Goal: Check status

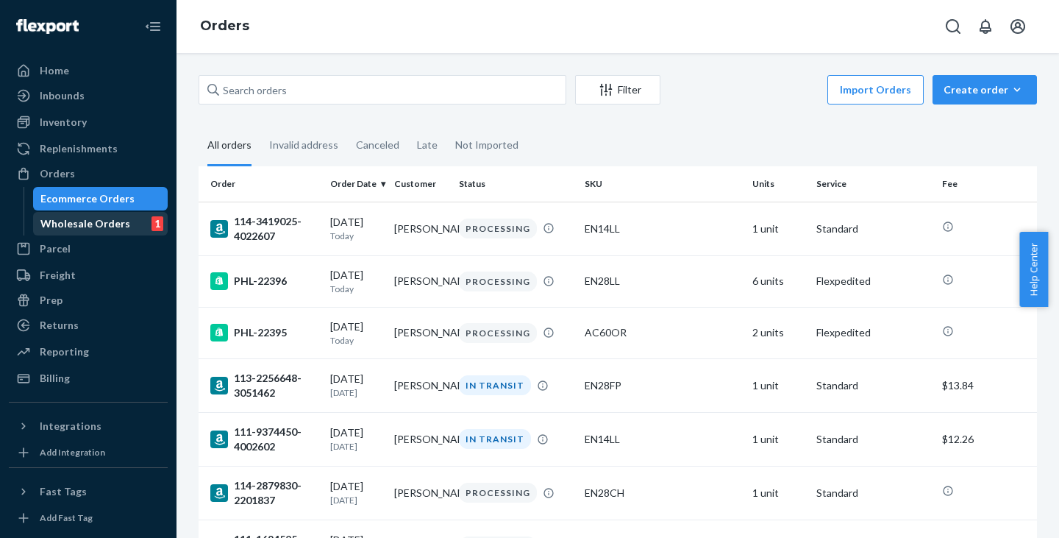
click at [110, 216] on div "Wholesale Orders 1" at bounding box center [101, 223] width 132 height 21
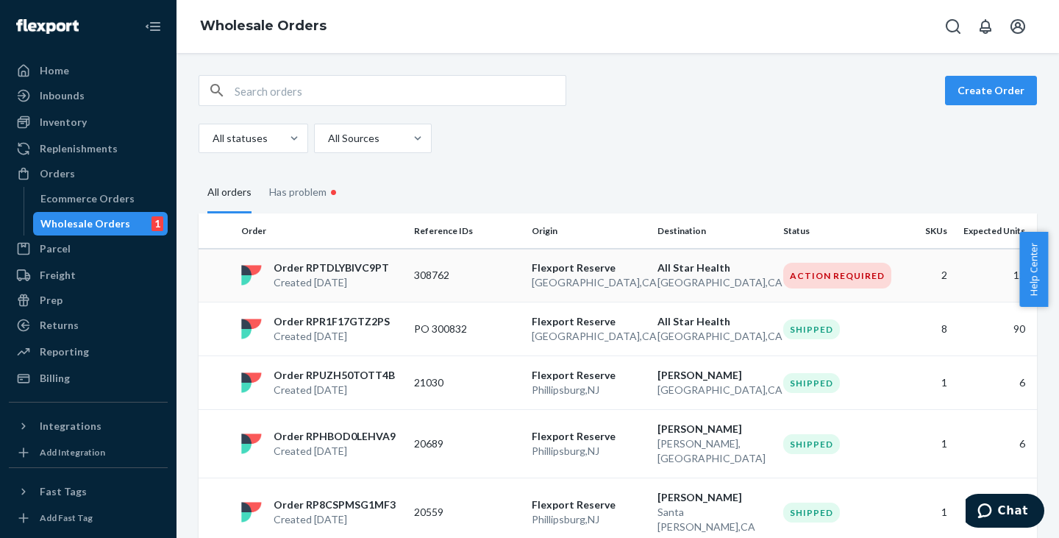
click at [387, 284] on div "Order RPTDLYBIVC9PT Created [DATE]" at bounding box center [321, 274] width 173 height 29
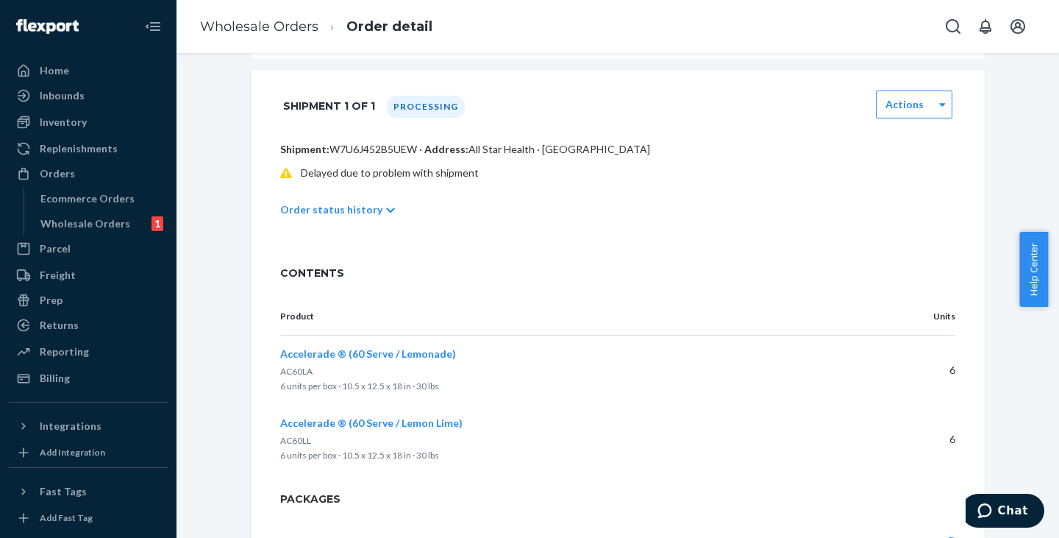
scroll to position [441, 0]
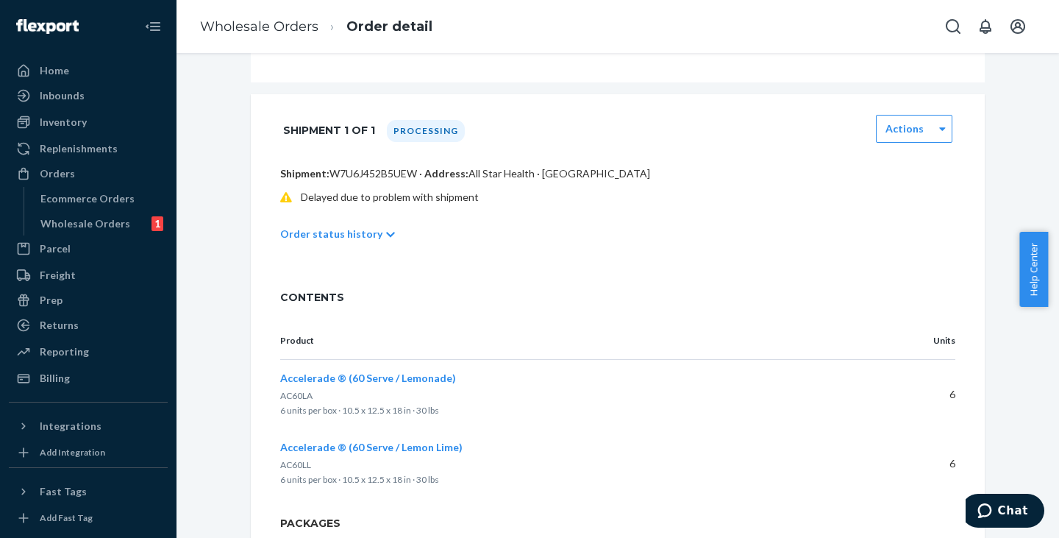
click at [353, 236] on div "Order status history" at bounding box center [617, 233] width 675 height 41
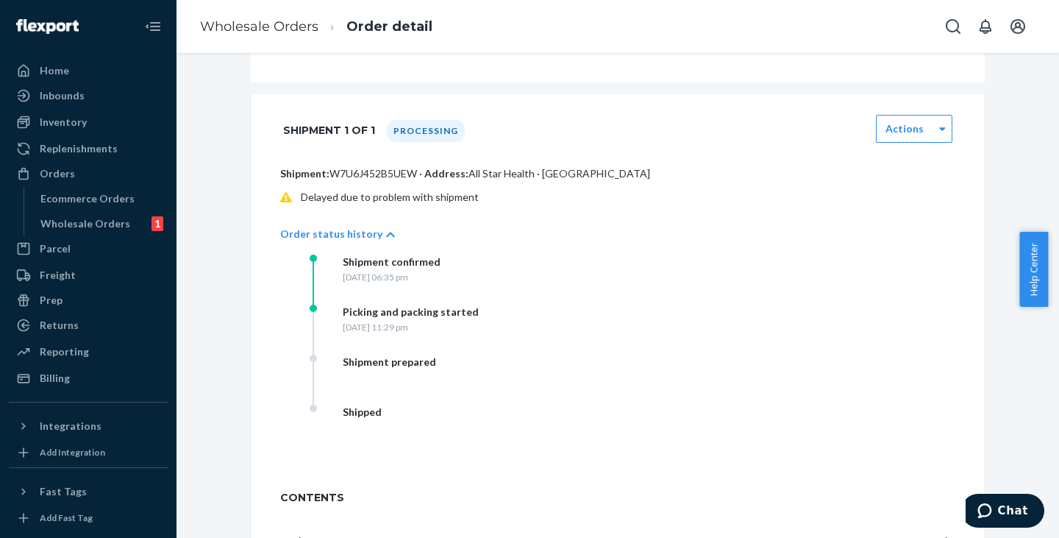
click at [351, 241] on p "Order status history" at bounding box center [331, 234] width 102 height 15
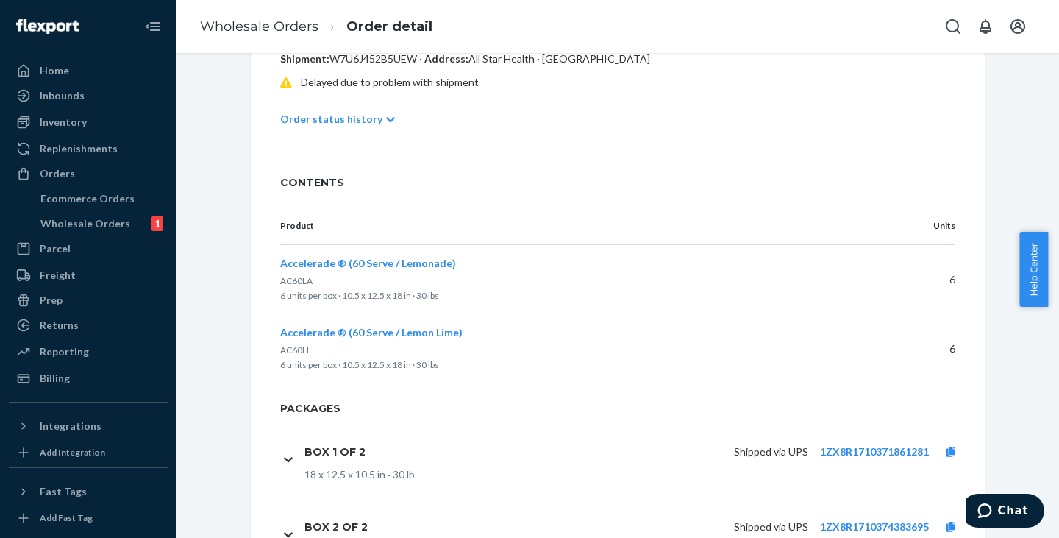
scroll to position [648, 0]
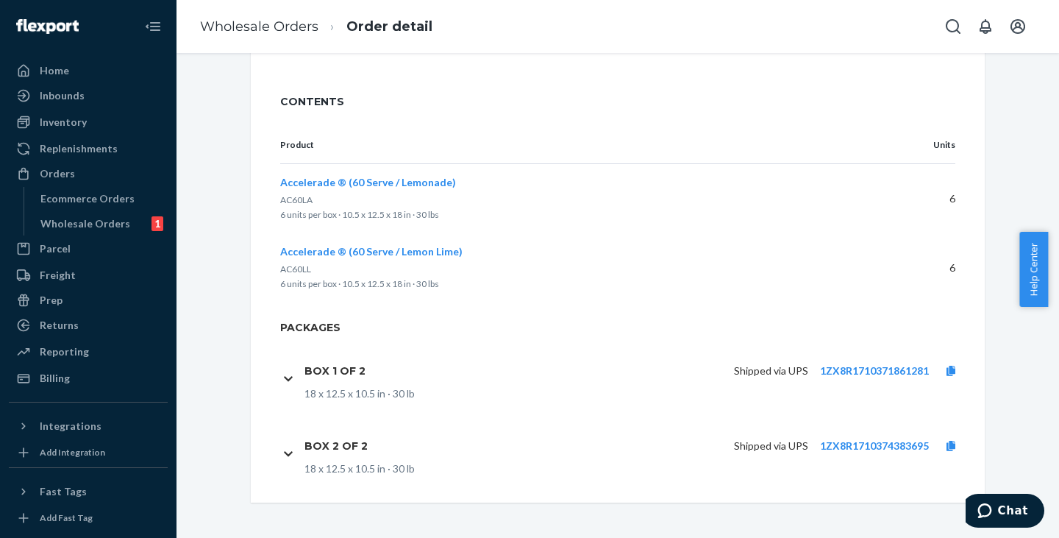
click at [345, 370] on h1 "Box 1 of 2" at bounding box center [335, 370] width 61 height 13
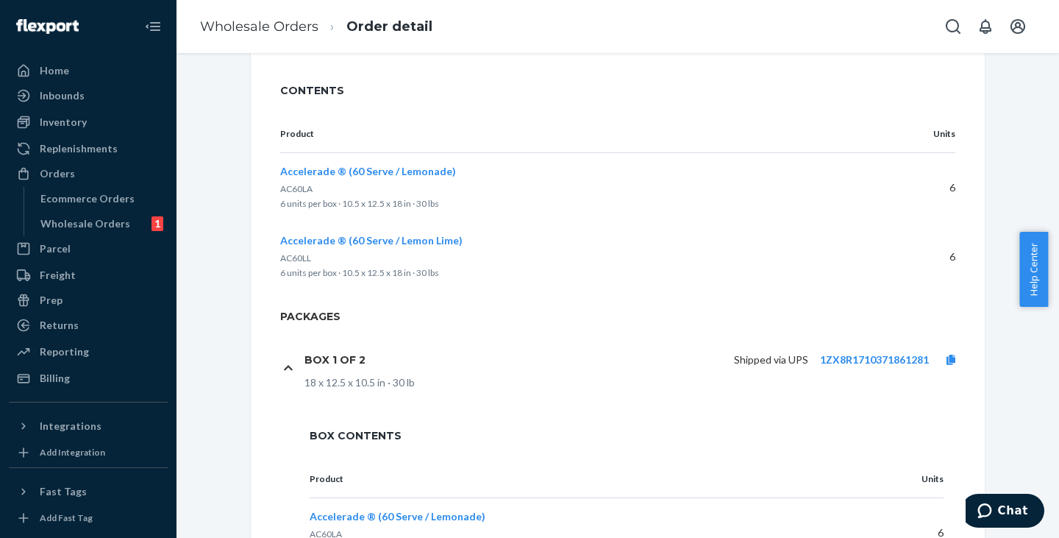
click at [346, 366] on h1 "Box 1 of 2" at bounding box center [335, 359] width 61 height 13
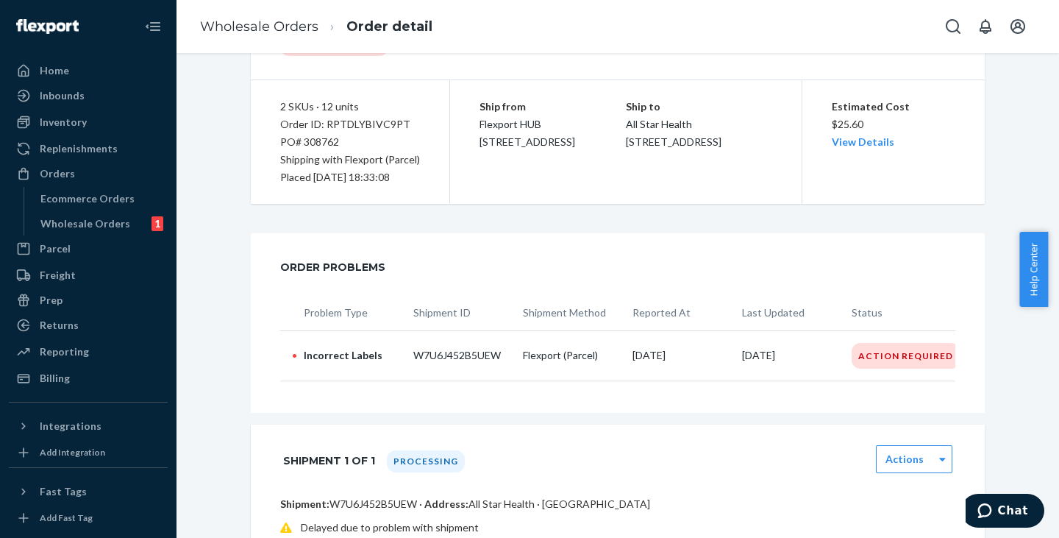
scroll to position [60, 0]
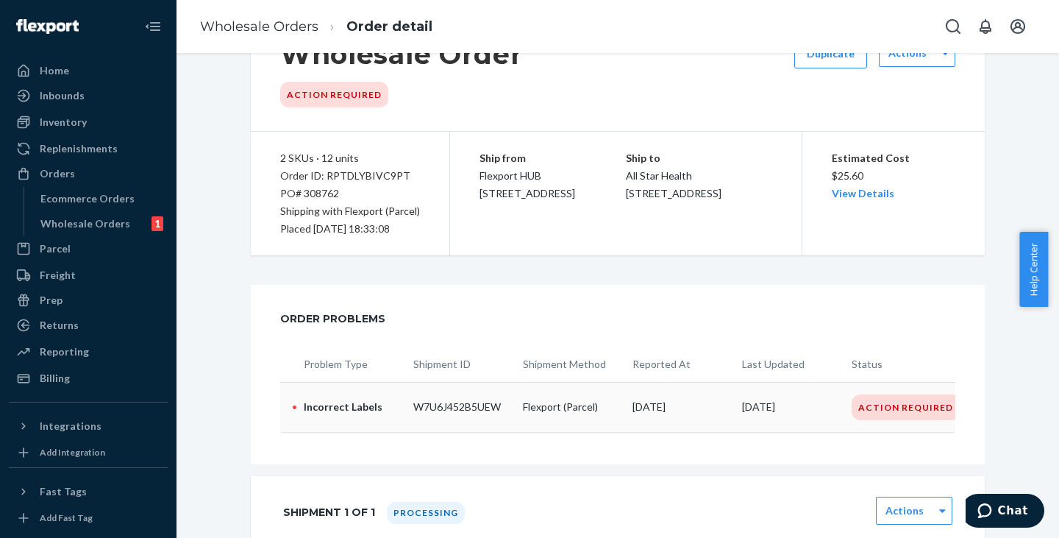
click at [898, 402] on div "Action Required" at bounding box center [906, 407] width 108 height 26
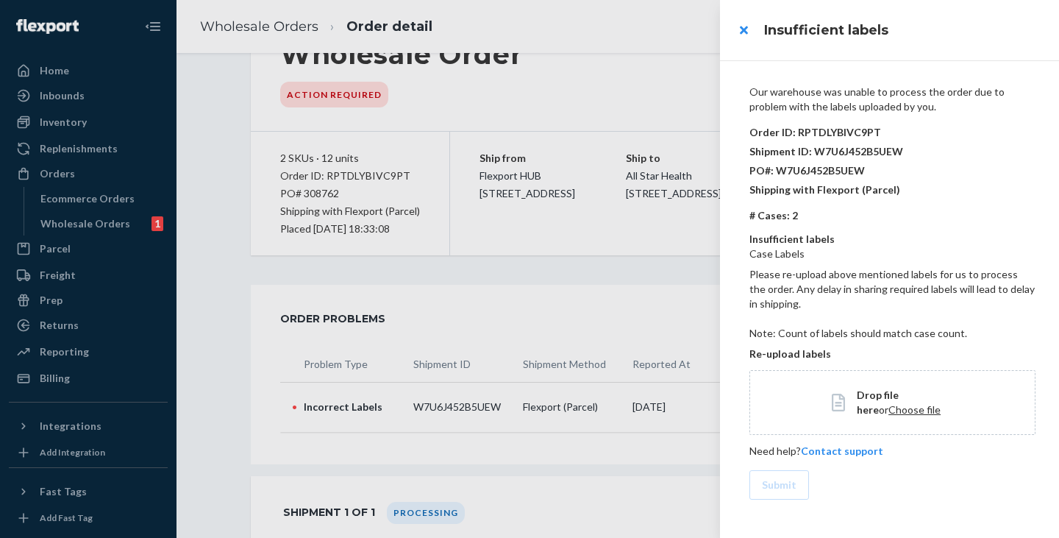
scroll to position [0, 0]
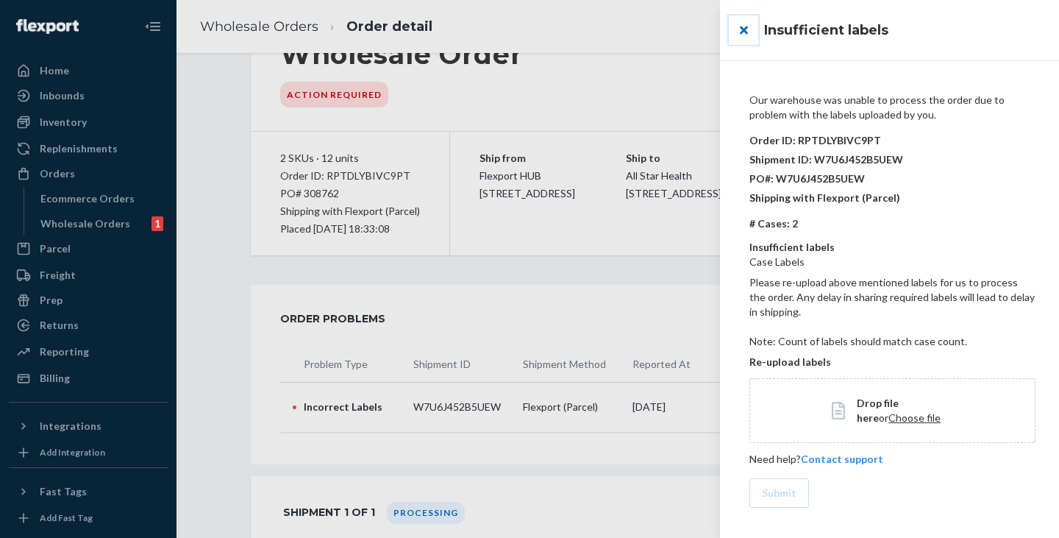
click at [745, 32] on button "close" at bounding box center [743, 29] width 29 height 29
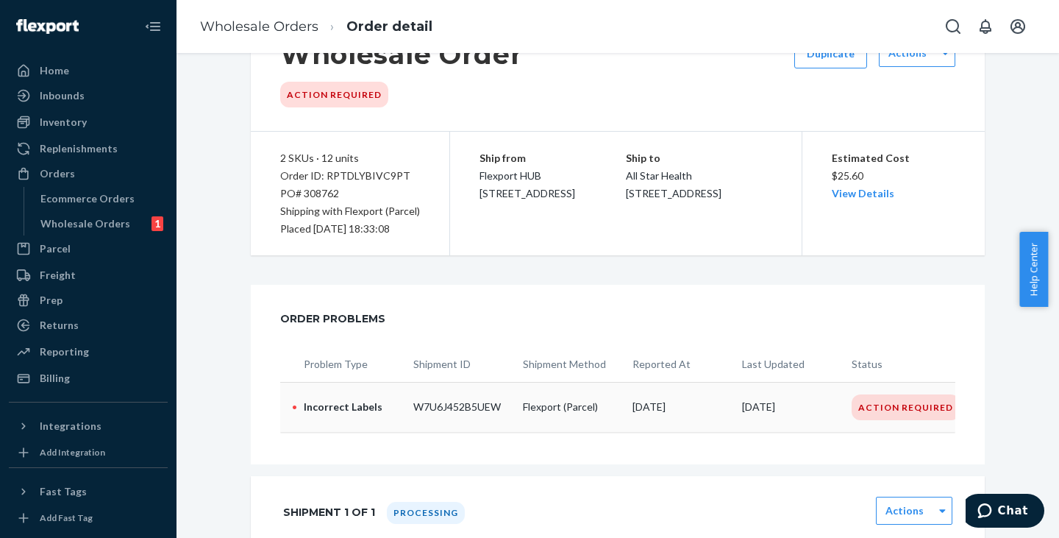
click at [805, 402] on p "[DATE]" at bounding box center [791, 406] width 98 height 15
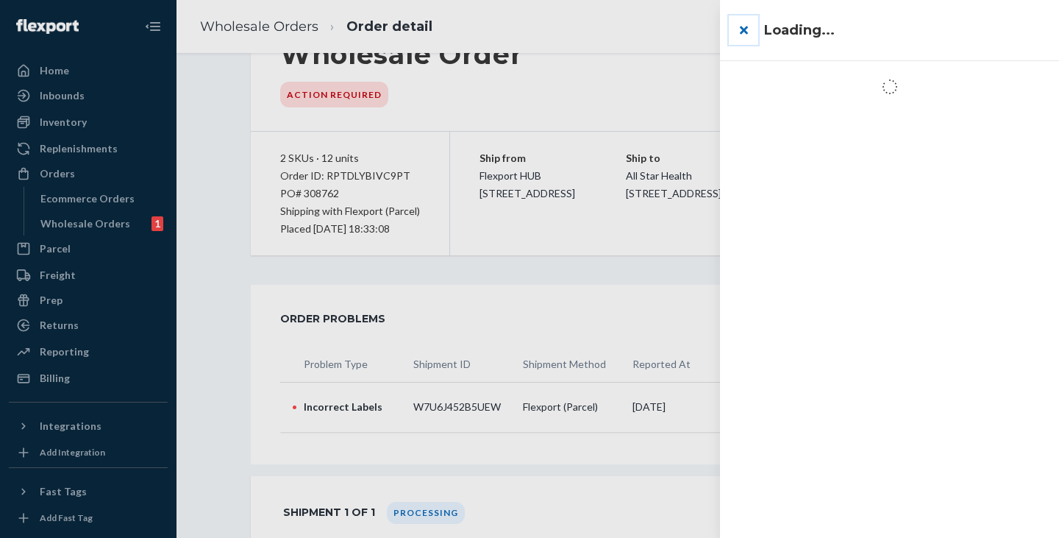
click at [742, 26] on button "close" at bounding box center [743, 29] width 29 height 29
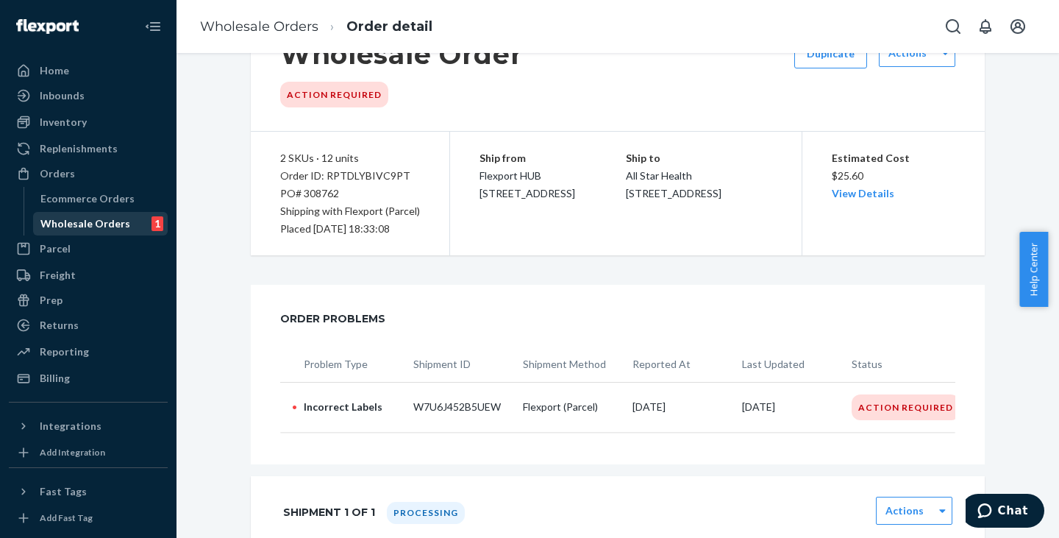
click at [107, 224] on div "Wholesale Orders" at bounding box center [85, 223] width 90 height 15
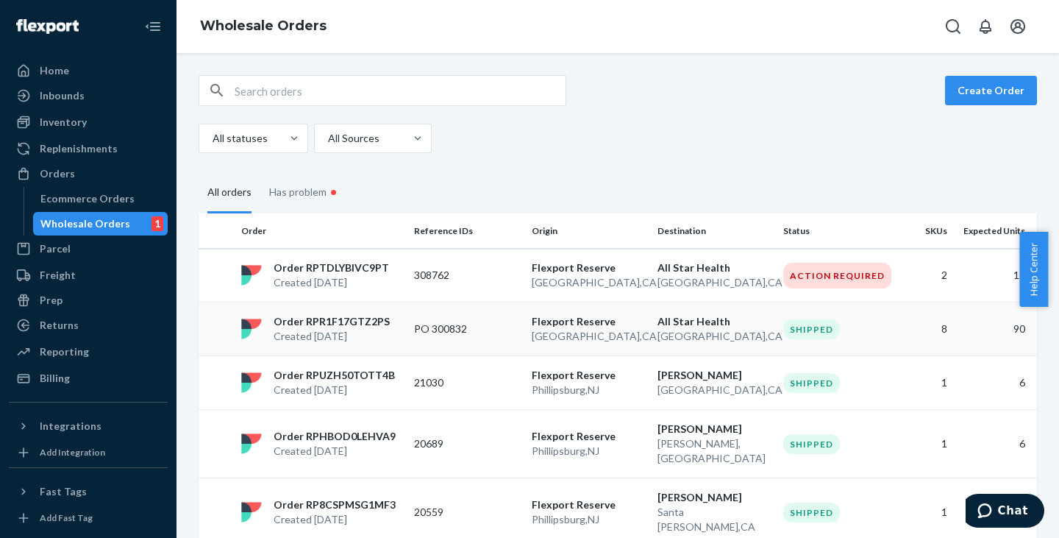
click at [318, 324] on p "Order RPR1F17GTZ2PS" at bounding box center [332, 321] width 116 height 15
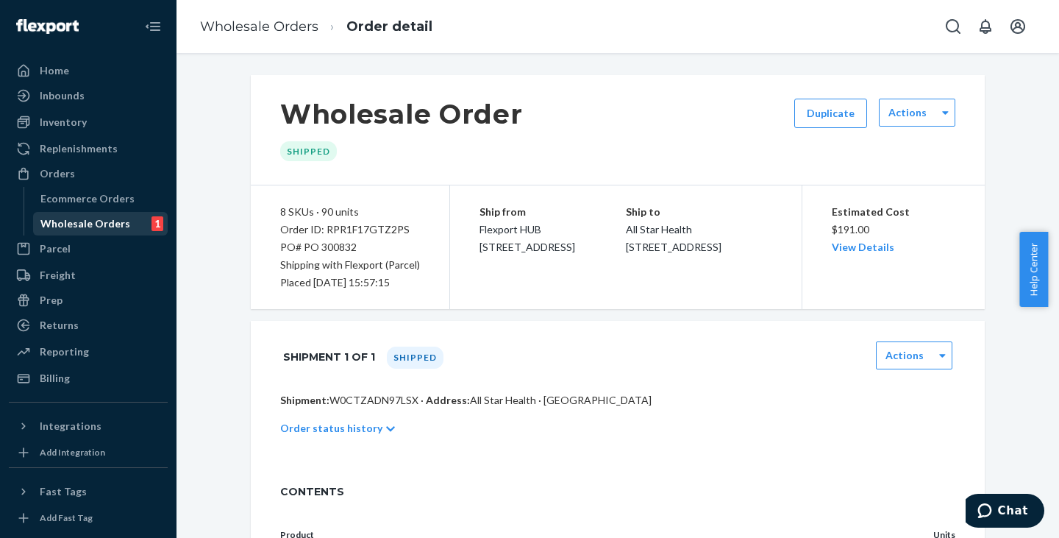
click at [129, 225] on div "Wholesale Orders 1" at bounding box center [101, 223] width 132 height 21
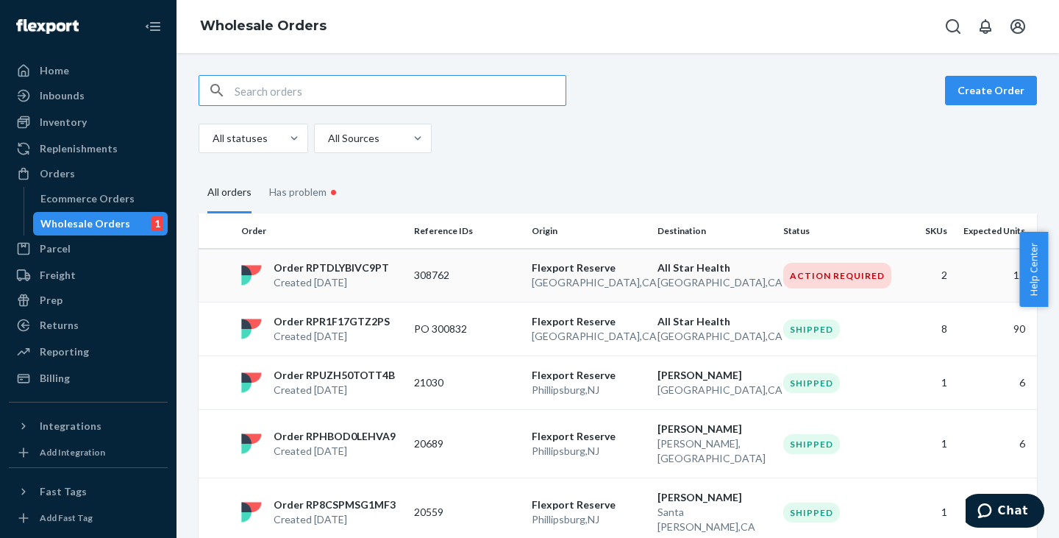
click at [372, 270] on p "Order RPTDLYBIVC9PT" at bounding box center [331, 267] width 115 height 15
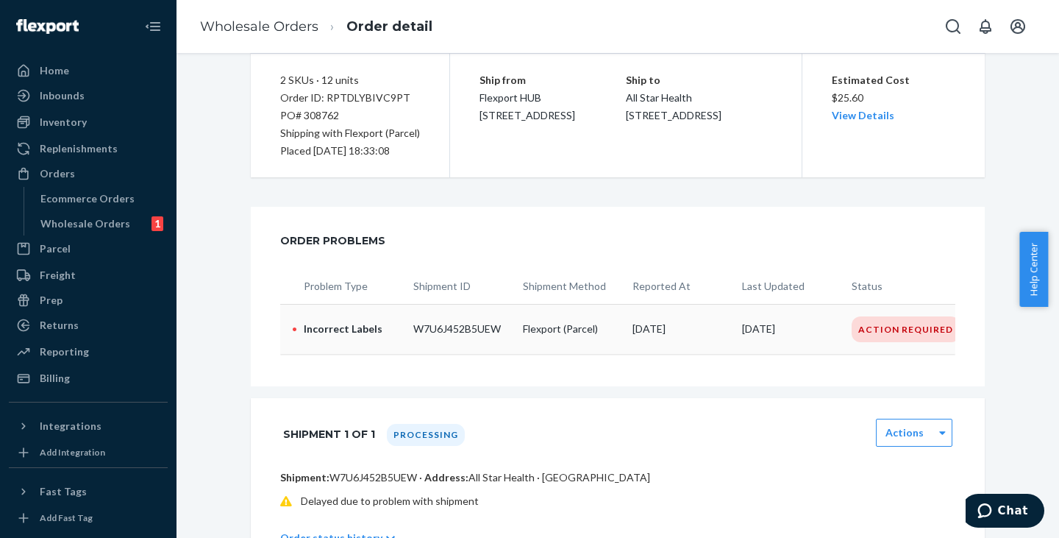
scroll to position [147, 0]
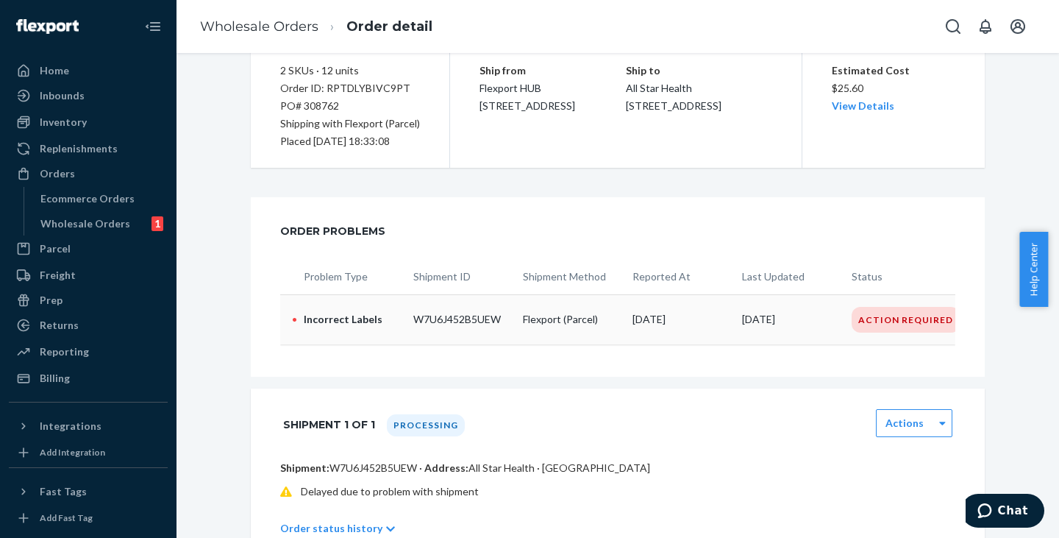
click at [873, 316] on div "Action Required" at bounding box center [906, 320] width 108 height 26
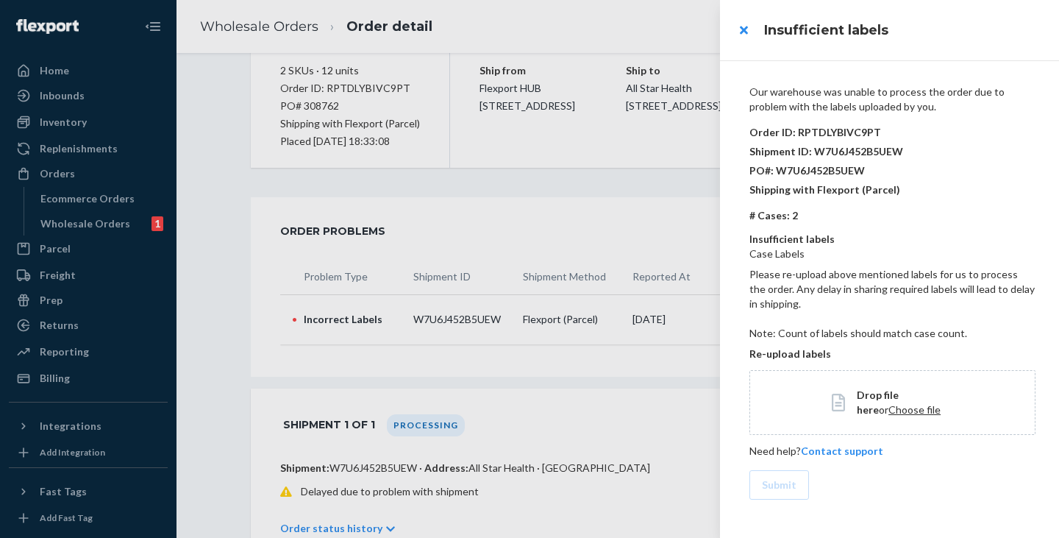
scroll to position [0, 0]
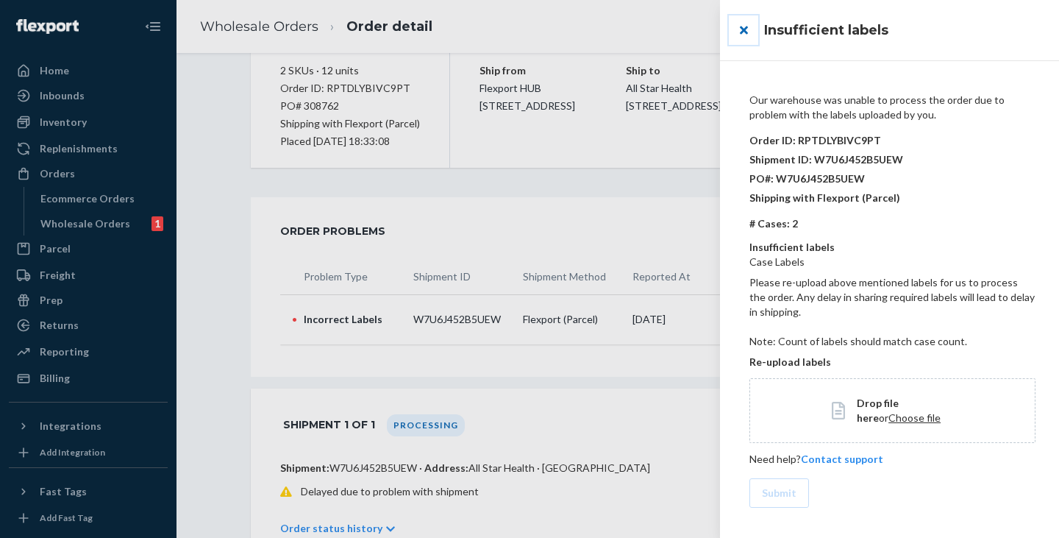
click at [742, 29] on button "close" at bounding box center [743, 29] width 29 height 29
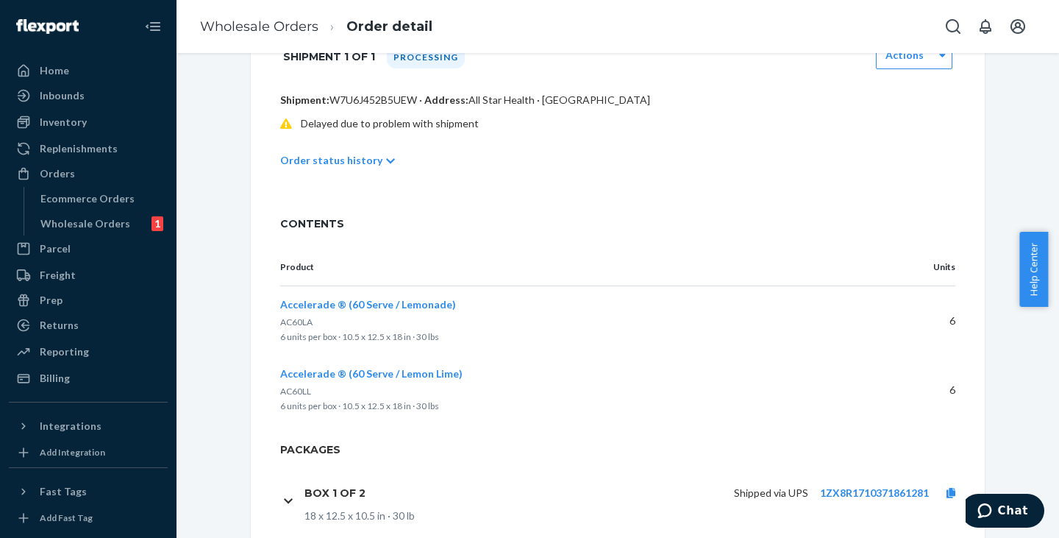
scroll to position [648, 0]
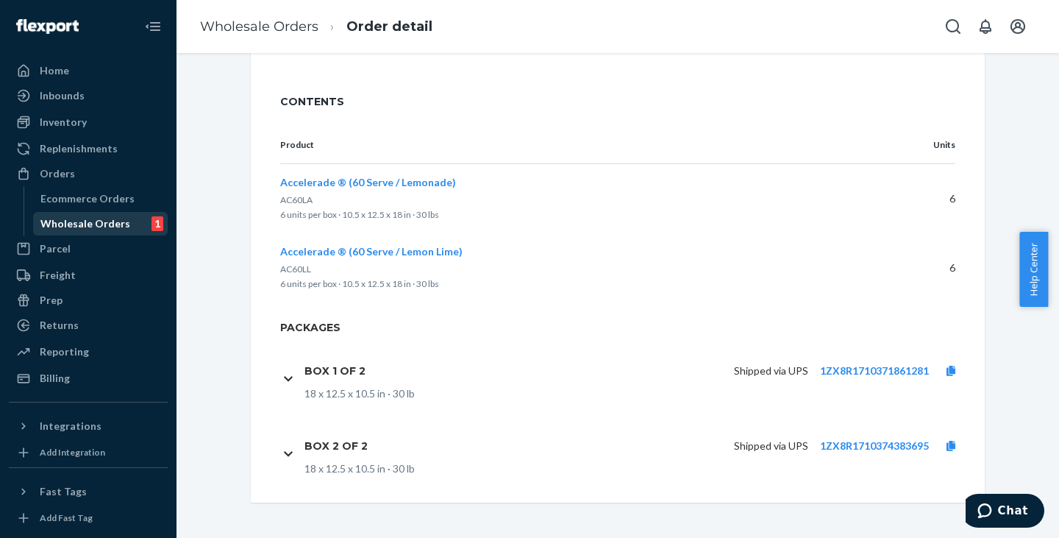
click at [65, 228] on div "Wholesale Orders" at bounding box center [85, 223] width 90 height 15
